Goal: Task Accomplishment & Management: Manage account settings

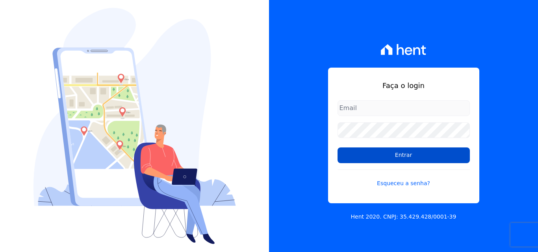
type input "[EMAIL_ADDRESS][DOMAIN_NAME]"
click at [406, 158] on input "Entrar" at bounding box center [403, 156] width 132 height 16
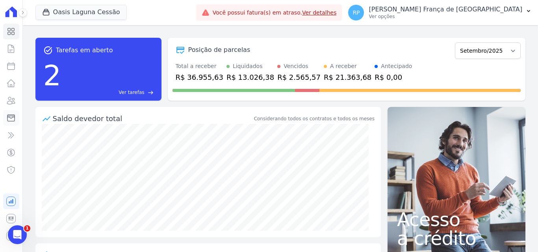
click at [9, 116] on icon at bounding box center [10, 117] width 9 height 9
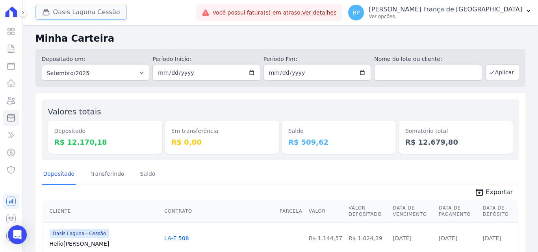
click at [64, 15] on button "Oasis Laguna Cessão" at bounding box center [80, 12] width 91 height 15
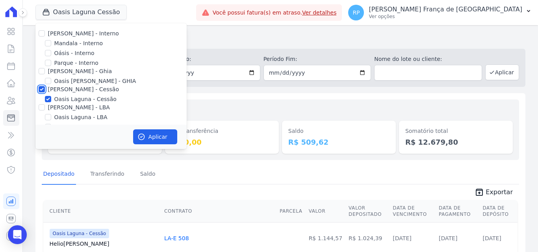
click at [42, 91] on input "Celina Guimaraes - Cessão" at bounding box center [42, 89] width 6 height 6
checkbox input "false"
click at [45, 53] on input "Oásis - Interno" at bounding box center [48, 53] width 6 height 6
checkbox input "true"
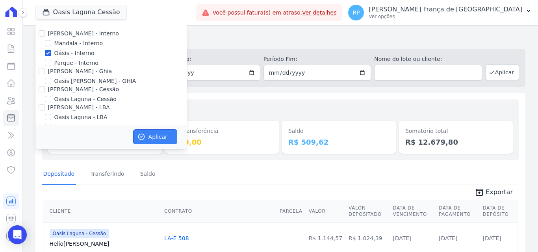
click at [163, 133] on button "Aplicar" at bounding box center [155, 136] width 44 height 15
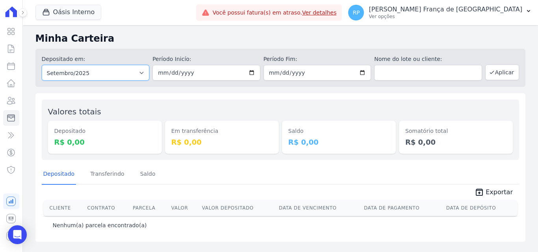
click at [111, 78] on select "Todos os meses Janeiro/2015 Fevereiro/2015 Março/2015 Abril/2015 Maio/2015 Junh…" at bounding box center [96, 73] width 108 height 16
select select "all"
click at [42, 65] on select "Todos os meses Janeiro/2015 Fevereiro/2015 Março/2015 Abril/2015 Maio/2015 Junh…" at bounding box center [96, 73] width 108 height 16
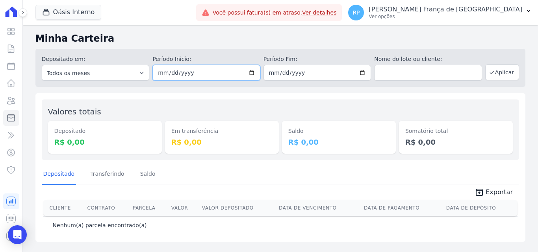
click at [242, 76] on input "date" at bounding box center [206, 73] width 108 height 16
click at [254, 72] on input "date" at bounding box center [206, 73] width 108 height 16
type input "2025-09-11"
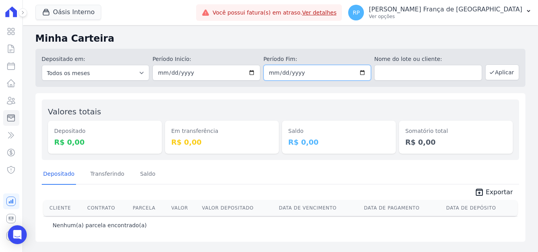
click at [362, 69] on input "date" at bounding box center [317, 73] width 108 height 16
click at [364, 71] on input "date" at bounding box center [317, 73] width 108 height 16
type input "2025-09-11"
click at [506, 66] on button "Aplicar" at bounding box center [502, 73] width 34 height 16
click at [77, 13] on button "Oásis Interno" at bounding box center [68, 12] width 66 height 15
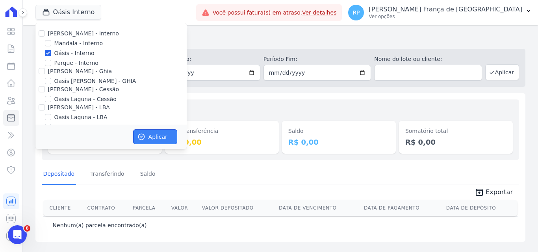
click at [153, 139] on button "Aplicar" at bounding box center [155, 136] width 44 height 15
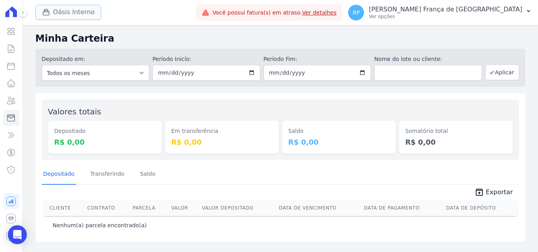
click at [61, 13] on button "Oásis Interno" at bounding box center [68, 12] width 66 height 15
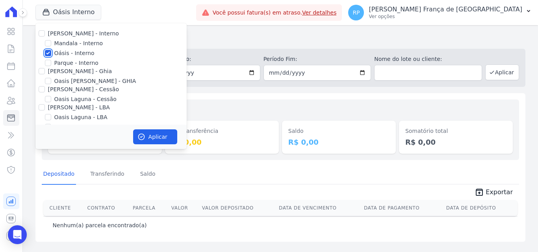
click at [48, 54] on input "Oásis - Interno" at bounding box center [48, 53] width 6 height 6
checkbox input "false"
click at [42, 71] on input "Celina Guimaraes - Ghia" at bounding box center [42, 71] width 6 height 6
checkbox input "true"
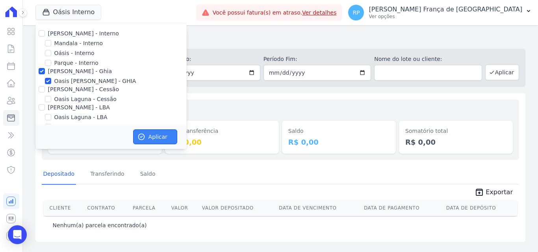
click at [156, 140] on button "Aplicar" at bounding box center [155, 136] width 44 height 15
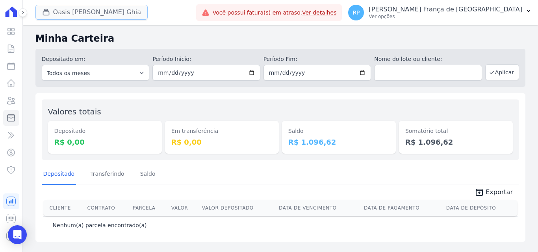
click at [63, 13] on button "Oasis Celina Guimaraes Ghia" at bounding box center [91, 12] width 112 height 15
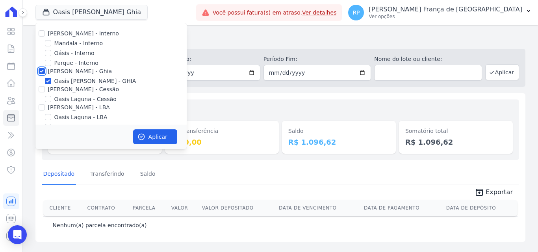
click at [42, 72] on input "Celina Guimaraes - Ghia" at bounding box center [42, 71] width 6 height 6
checkbox input "false"
click at [43, 89] on input "Celina Guimaraes - Cessão" at bounding box center [42, 89] width 6 height 6
checkbox input "true"
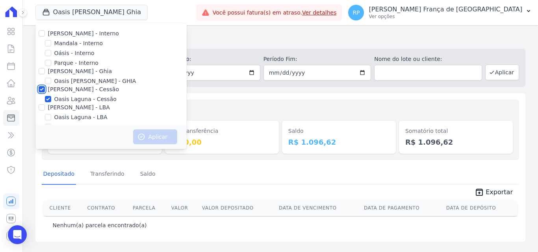
checkbox input "true"
click at [167, 133] on button "Aplicar" at bounding box center [155, 136] width 44 height 15
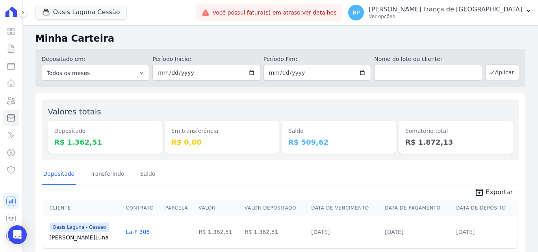
scroll to position [28, 0]
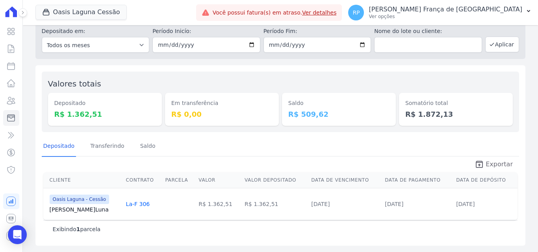
click at [488, 161] on span "Exportar" at bounding box center [498, 164] width 27 height 9
click at [49, 13] on icon "button" at bounding box center [46, 12] width 8 height 8
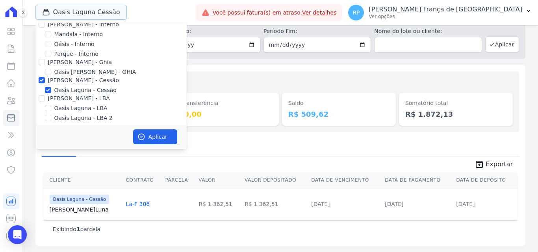
scroll to position [13, 0]
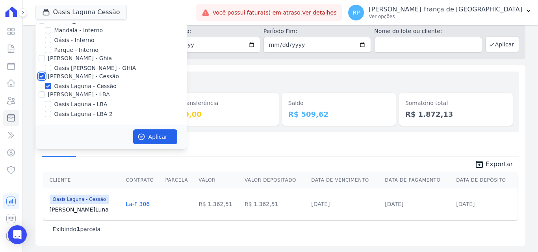
click at [40, 76] on input "Celina Guimaraes - Cessão" at bounding box center [42, 76] width 6 height 6
checkbox input "false"
click at [40, 93] on input "Celina Guimaraes - LBA" at bounding box center [42, 94] width 6 height 6
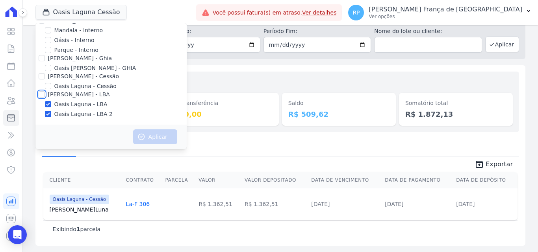
checkbox input "true"
click at [157, 140] on button "Aplicar" at bounding box center [155, 136] width 44 height 15
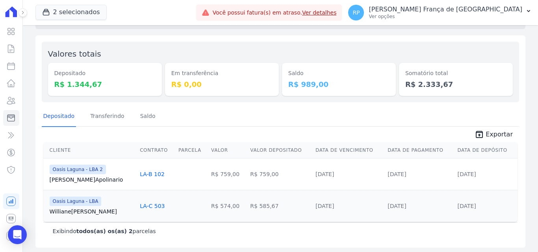
scroll to position [60, 0]
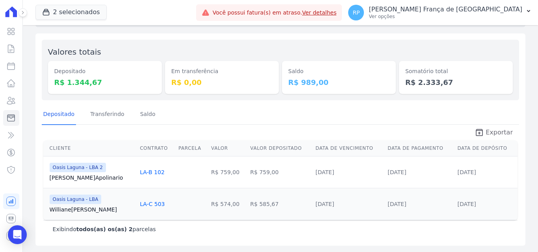
click at [482, 130] on icon "unarchive" at bounding box center [478, 132] width 9 height 9
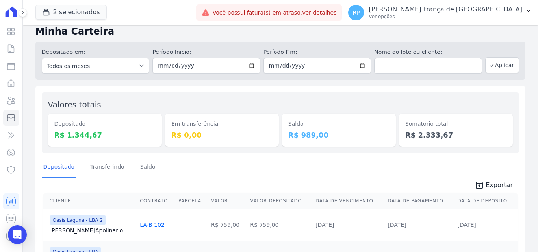
scroll to position [0, 0]
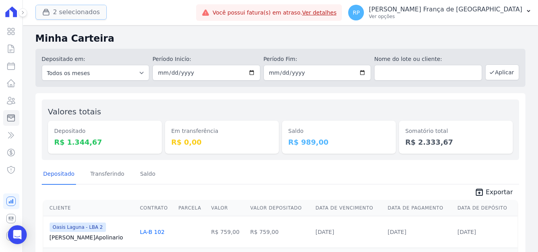
click at [71, 13] on button "2 selecionados" at bounding box center [70, 12] width 71 height 15
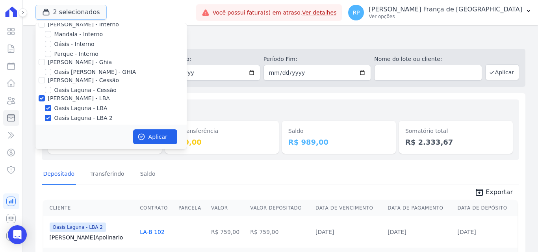
scroll to position [13, 0]
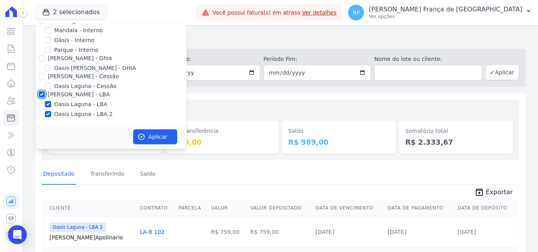
click at [44, 96] on input "Celina Guimaraes - LBA" at bounding box center [42, 94] width 6 height 6
checkbox input "false"
click at [42, 78] on input "Celina Guimaraes - Cessão" at bounding box center [42, 76] width 6 height 6
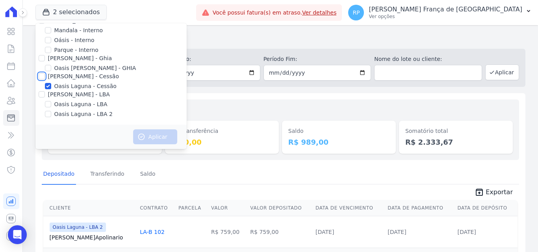
checkbox input "true"
click at [159, 132] on button "Aplicar" at bounding box center [155, 136] width 44 height 15
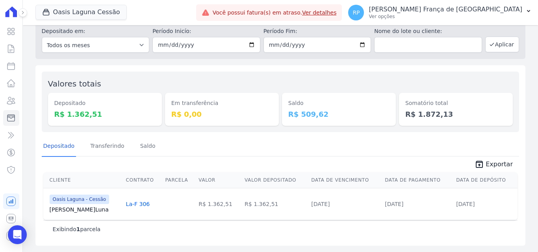
scroll to position [0, 0]
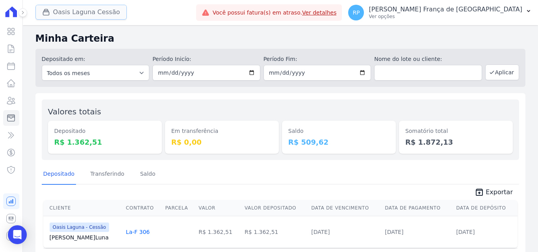
click at [70, 14] on button "Oasis Laguna Cessão" at bounding box center [80, 12] width 91 height 15
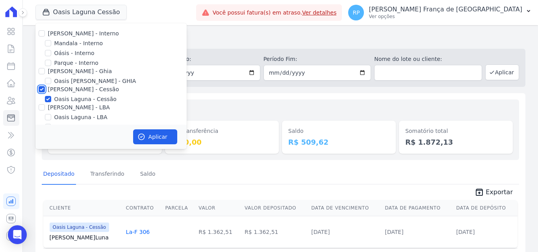
click at [39, 91] on input "Celina Guimaraes - Cessão" at bounding box center [42, 89] width 6 height 6
checkbox input "false"
click at [41, 72] on input "Celina Guimaraes - Ghia" at bounding box center [42, 71] width 6 height 6
checkbox input "true"
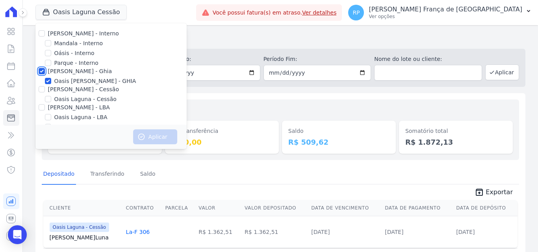
checkbox input "true"
click at [154, 132] on button "Aplicar" at bounding box center [155, 136] width 44 height 15
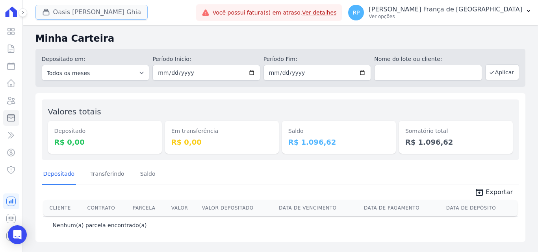
click at [52, 9] on div "button" at bounding box center [47, 12] width 11 height 8
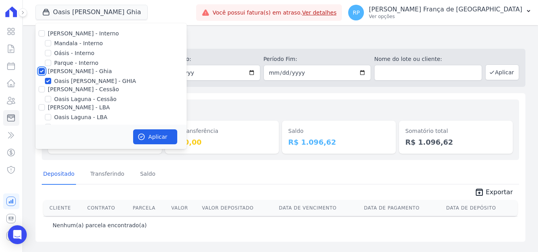
click at [42, 73] on input "Celina Guimaraes - Ghia" at bounding box center [42, 71] width 6 height 6
checkbox input "false"
click at [47, 54] on input "Oásis - Interno" at bounding box center [48, 53] width 6 height 6
checkbox input "true"
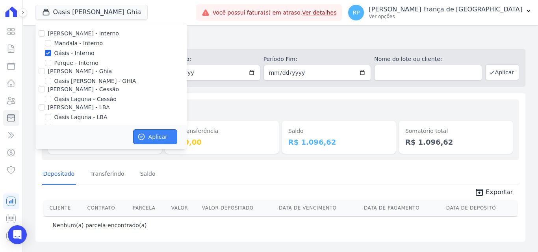
click at [150, 136] on button "Aplicar" at bounding box center [155, 136] width 44 height 15
